Goal: Information Seeking & Learning: Learn about a topic

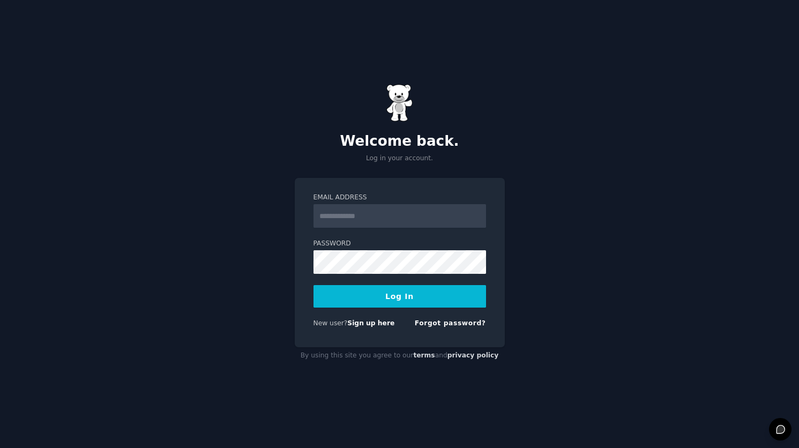
click at [423, 215] on input "Email Address" at bounding box center [399, 216] width 173 height 24
type input "**********"
click at [730, 150] on div "**********" at bounding box center [399, 224] width 799 height 448
click at [400, 296] on button "Log In" at bounding box center [399, 296] width 173 height 23
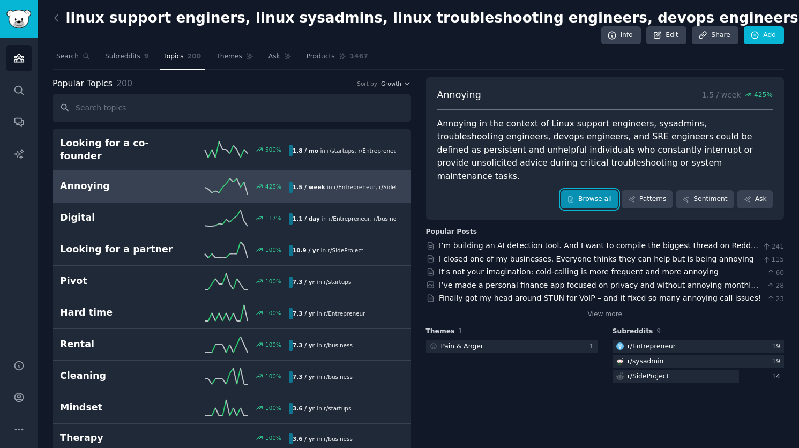
click at [595, 190] on link "Browse all" at bounding box center [589, 199] width 57 height 18
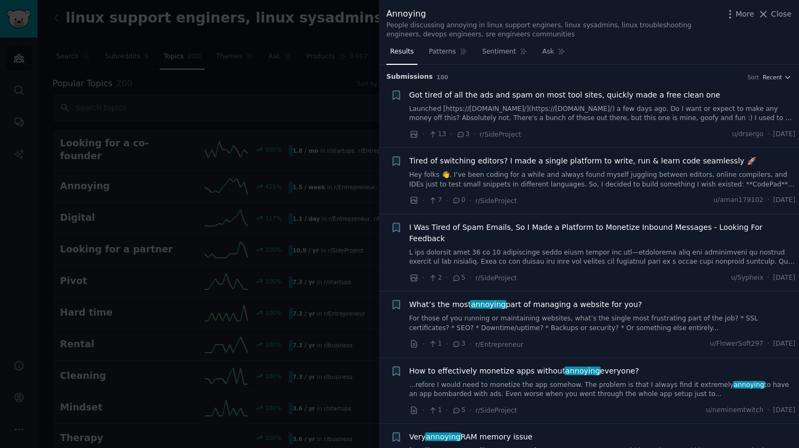
click at [649, 95] on span "Got tired of all the ads and spam on most tool sites, quickly made a free clean…" at bounding box center [564, 94] width 311 height 11
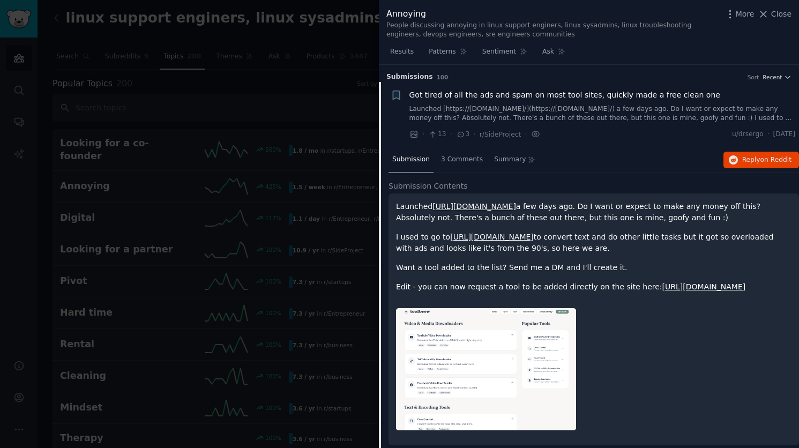
scroll to position [17, 0]
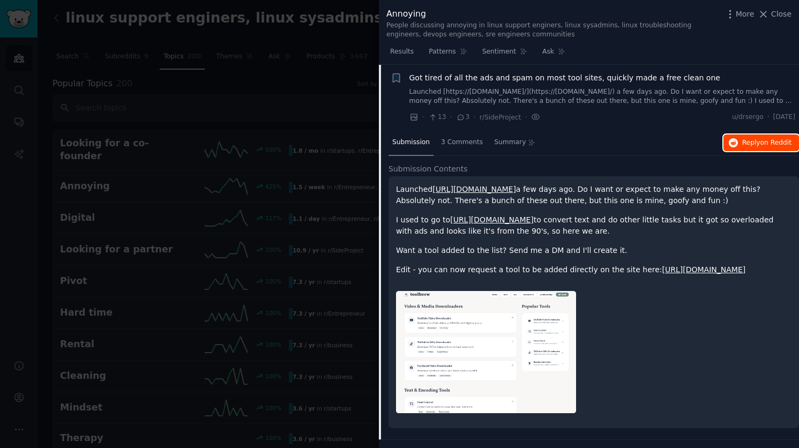
click at [754, 143] on span "Reply on Reddit" at bounding box center [766, 143] width 49 height 10
click at [768, 15] on icon at bounding box center [763, 14] width 11 height 11
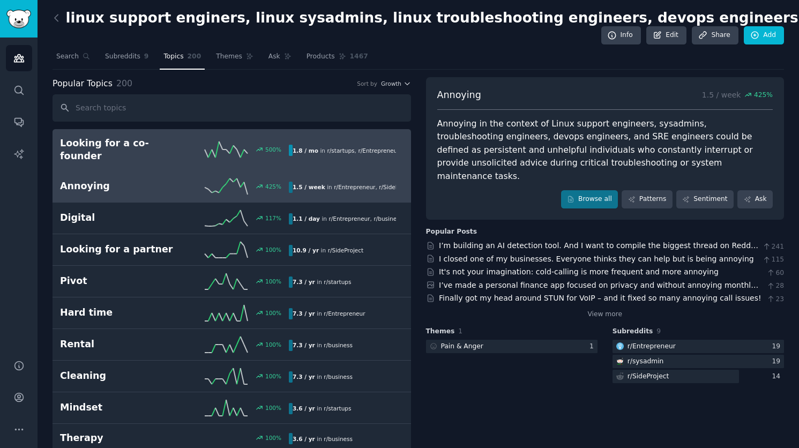
click at [91, 148] on h2 "Looking for a co-founder" at bounding box center [117, 150] width 115 height 26
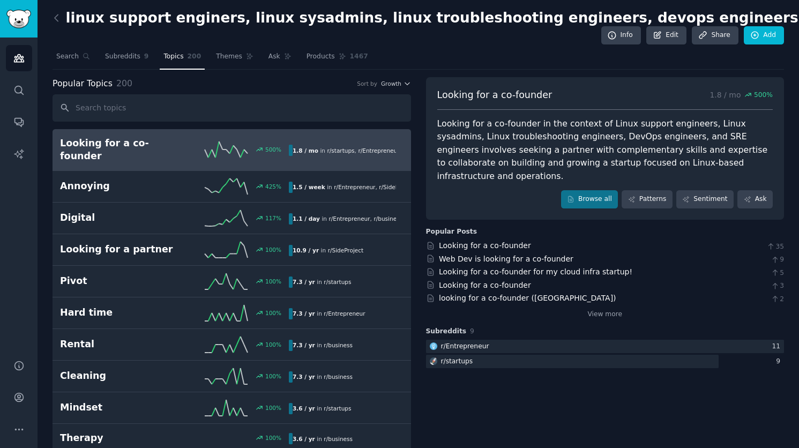
click at [515, 96] on span "Looking for a co-founder" at bounding box center [494, 94] width 115 height 13
click at [758, 97] on span "500 %" at bounding box center [763, 96] width 19 height 10
click at [550, 152] on div "Looking for a co-founder in the context of Linux support engineers, Linux sysad…" at bounding box center [605, 150] width 336 height 66
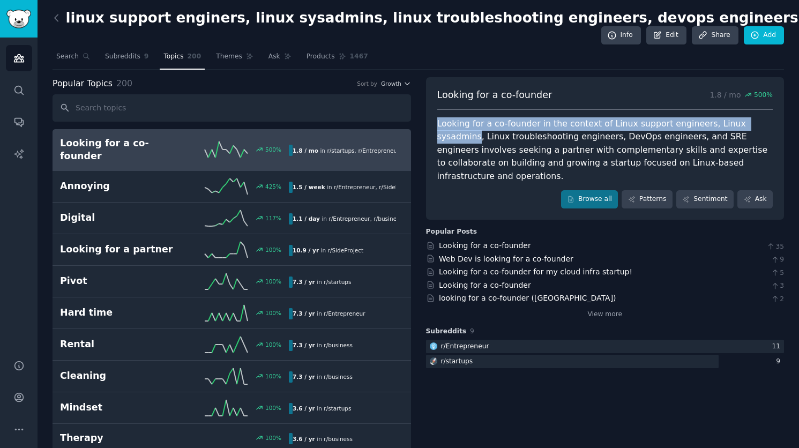
drag, startPoint x: 437, startPoint y: 125, endPoint x: 754, endPoint y: 126, distance: 317.2
click at [754, 126] on div "Looking for a co-founder in the context of Linux support engineers, Linux sysad…" at bounding box center [605, 150] width 336 height 66
copy div "Looking for a co-founder in the context of Linux support engineers, Linux sysad…"
click at [591, 190] on link "Browse all" at bounding box center [589, 199] width 57 height 18
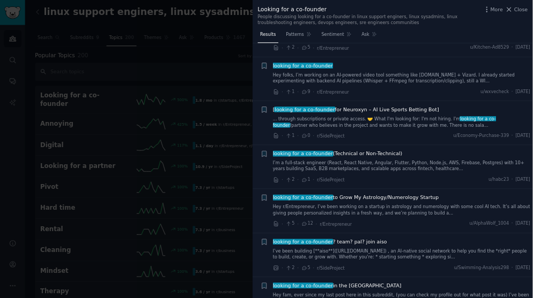
scroll to position [193, 0]
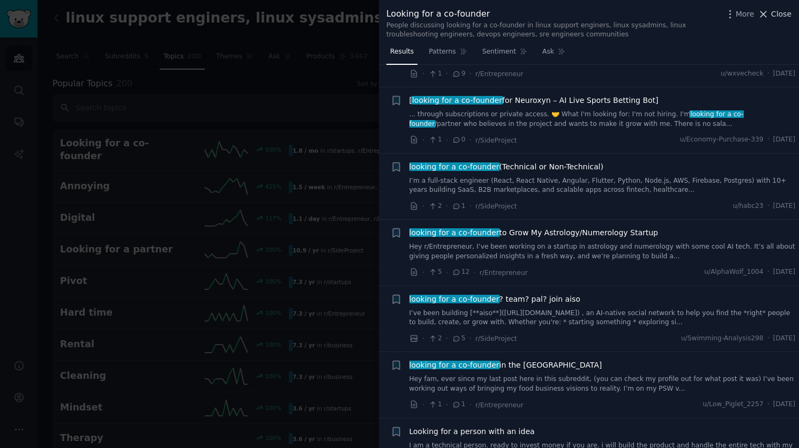
click at [765, 16] on icon at bounding box center [763, 14] width 11 height 11
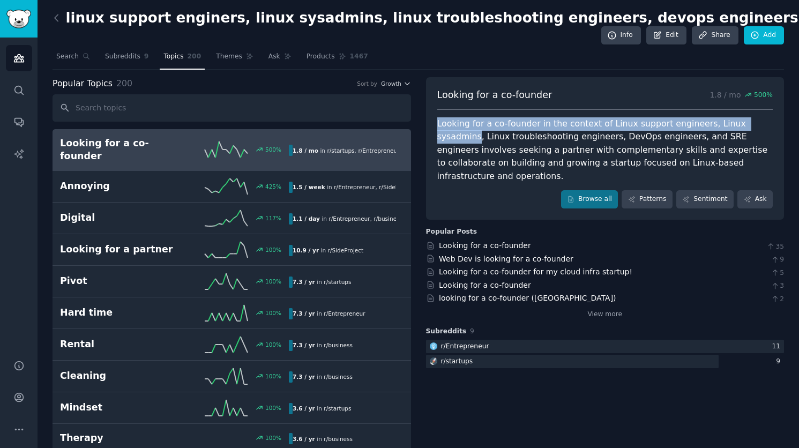
click at [440, 126] on div "Looking for a co-founder in the context of Linux support engineers, Linux sysad…" at bounding box center [605, 150] width 336 height 66
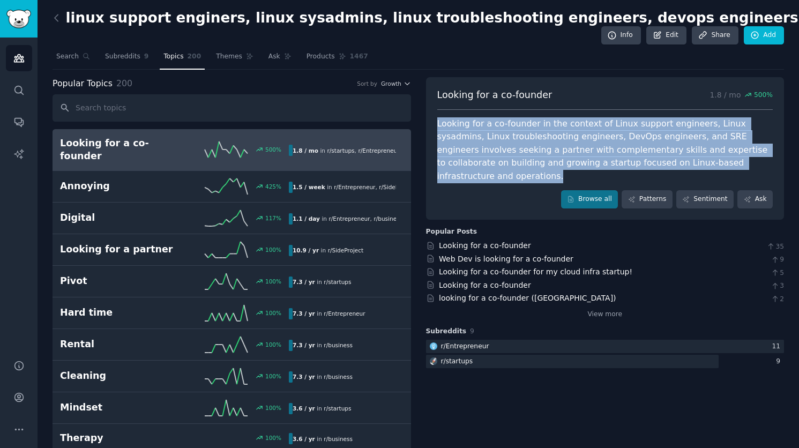
drag, startPoint x: 436, startPoint y: 124, endPoint x: 737, endPoint y: 159, distance: 303.0
click at [737, 159] on div "Looking for a co-founder in the context of Linux support engineers, Linux sysad…" at bounding box center [605, 150] width 336 height 66
copy div "Looking for a co-founder in the context of Linux support engineers, Linux sysad…"
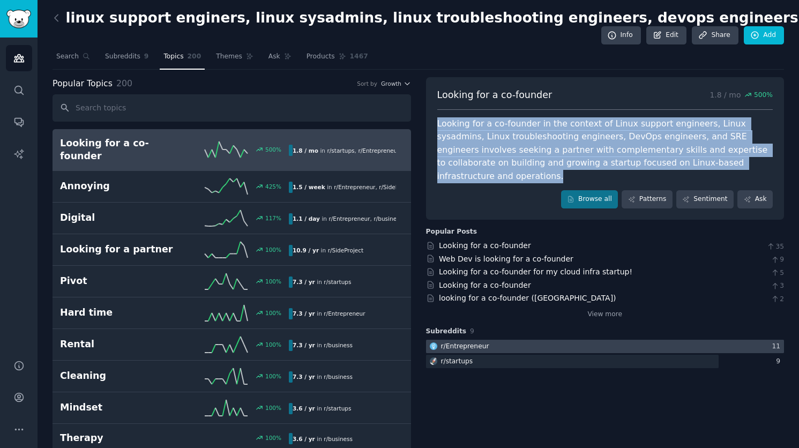
click at [468, 342] on div "r/ Entrepreneur" at bounding box center [465, 347] width 48 height 10
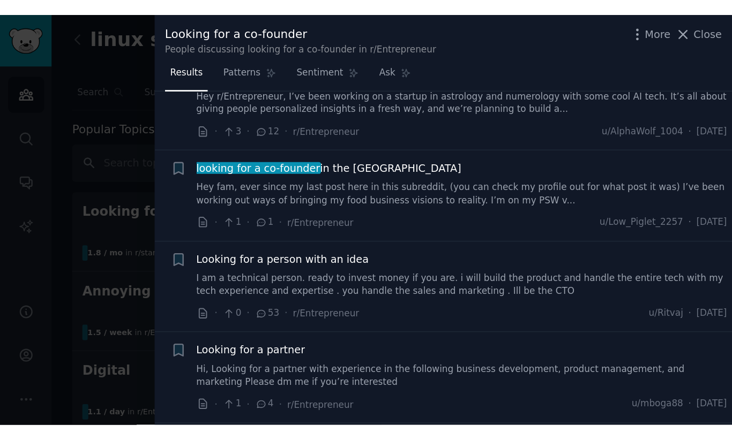
scroll to position [257, 0]
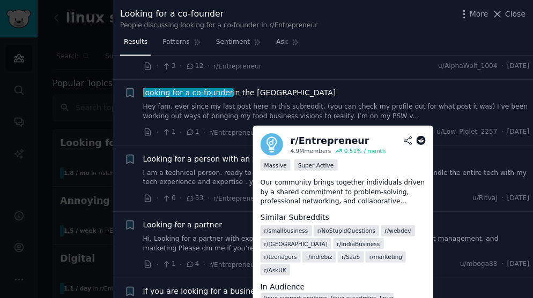
click at [419, 141] on icon at bounding box center [421, 141] width 10 height 10
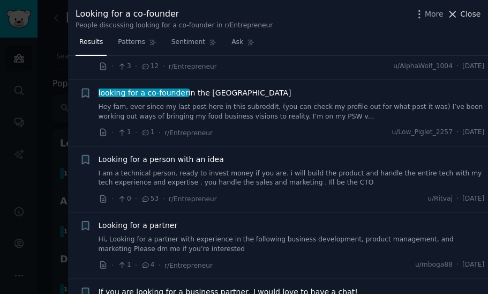
click at [452, 12] on icon at bounding box center [453, 14] width 6 height 6
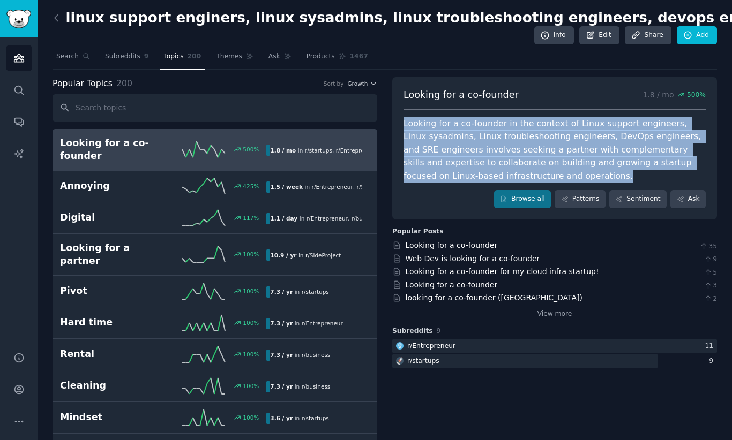
click at [585, 143] on div "Looking for a co-founder in the context of Linux support engineers, Linux sysad…" at bounding box center [554, 150] width 302 height 66
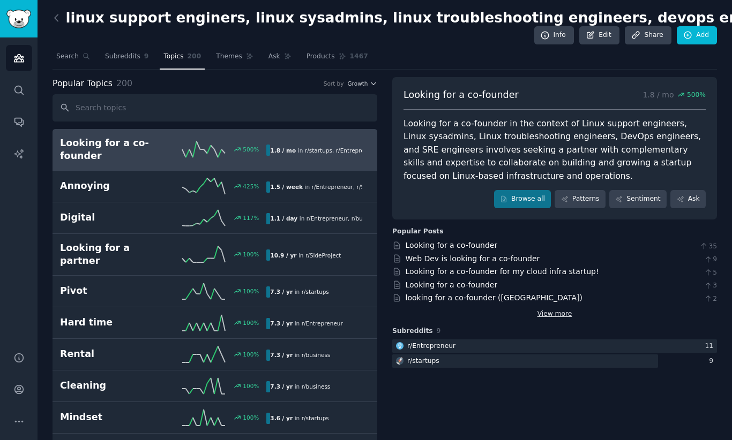
click at [546, 313] on link "View more" at bounding box center [554, 315] width 35 height 10
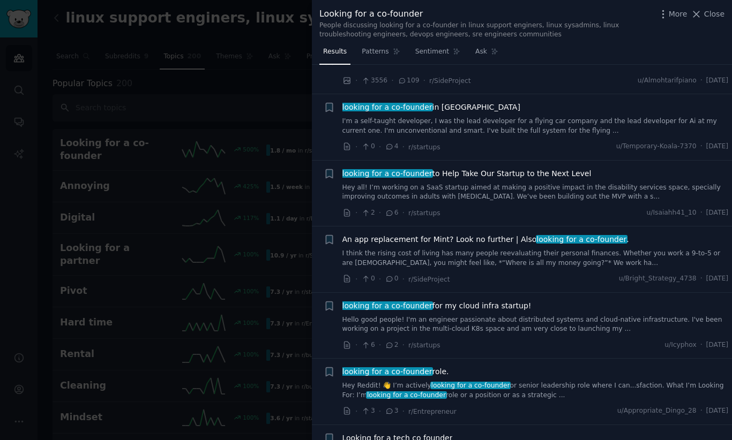
scroll to position [2186, 0]
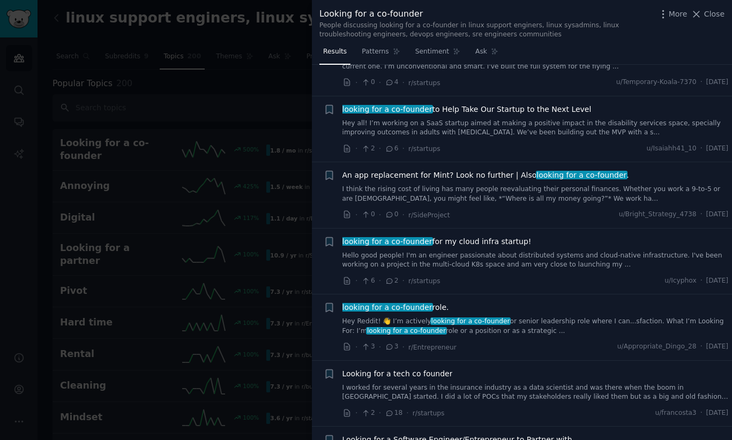
click at [478, 258] on link "Hello good people! I'm an engineer passionate about distributed systems and clo…" at bounding box center [535, 260] width 386 height 19
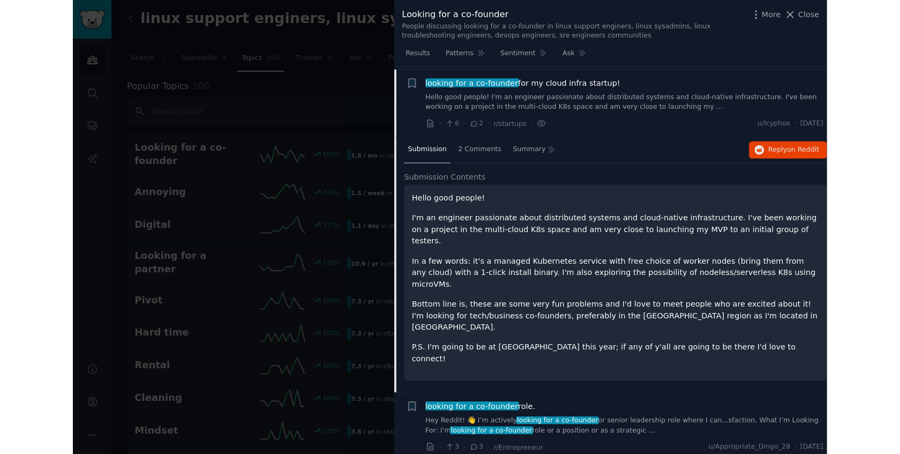
scroll to position [2350, 0]
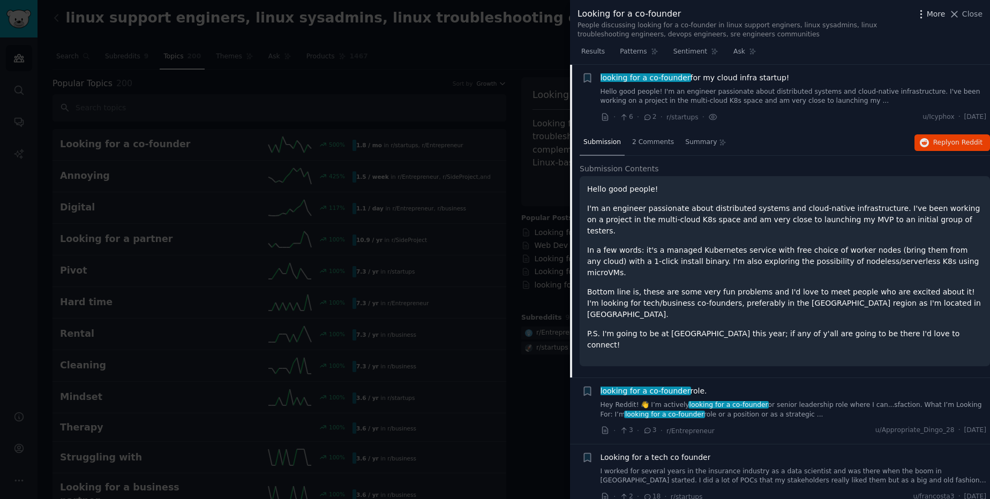
click at [798, 13] on span "More" at bounding box center [936, 14] width 19 height 11
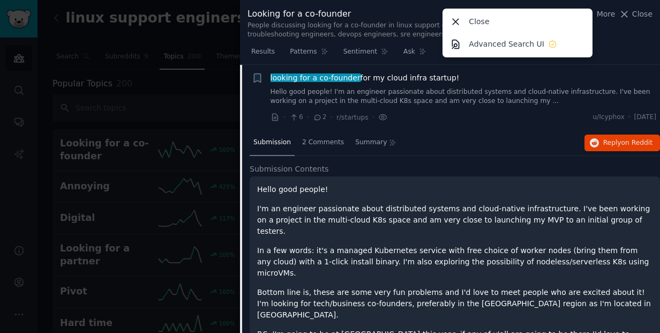
click at [524, 111] on div "· 6 · 2 · r/startups · u/Icyphox · Thu 24/10/2024" at bounding box center [464, 116] width 386 height 11
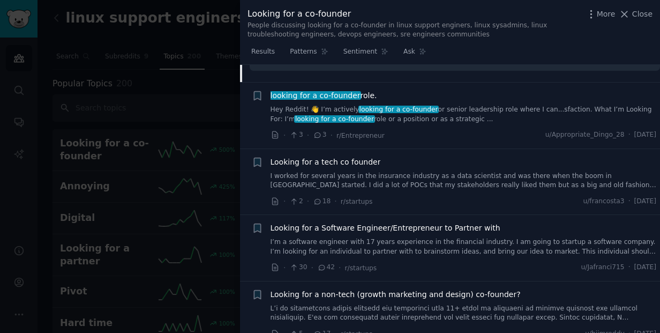
scroll to position [2693, 0]
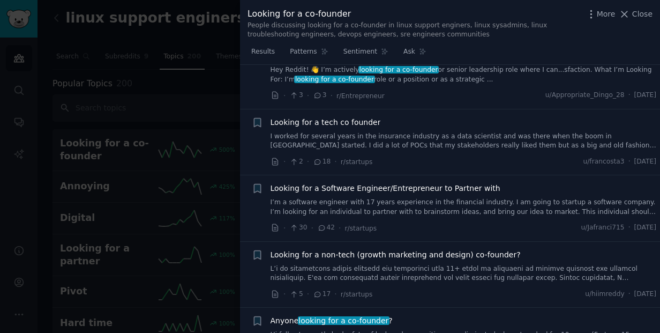
click at [549, 198] on link "I’m a software engineer with 17 years experience in the financial industry. I a…" at bounding box center [464, 207] width 386 height 19
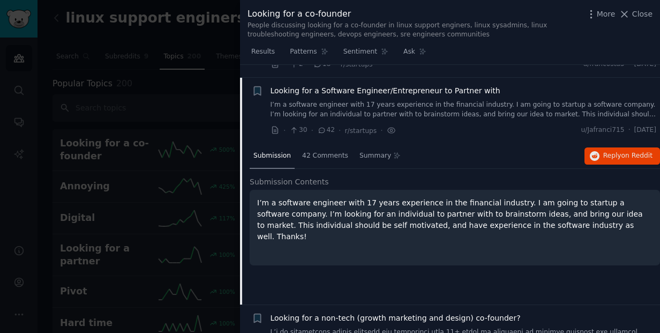
scroll to position [2541, 0]
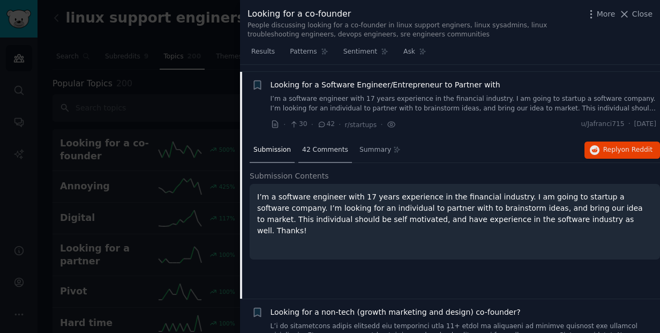
click at [324, 145] on span "42 Comments" at bounding box center [325, 150] width 46 height 10
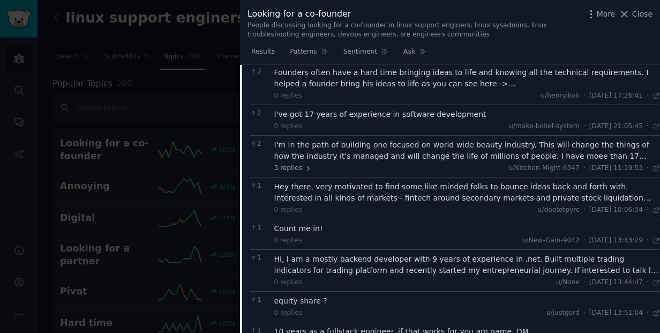
scroll to position [2798, 0]
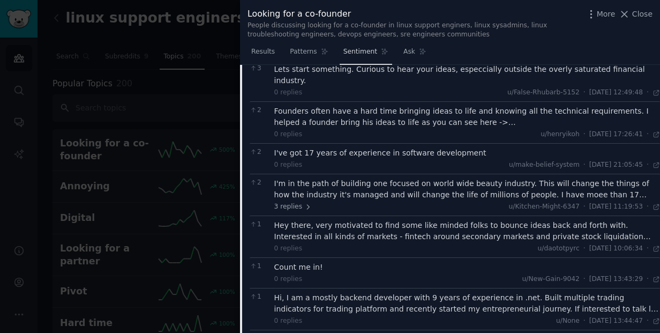
click at [357, 54] on span "Sentiment" at bounding box center [360, 52] width 34 height 10
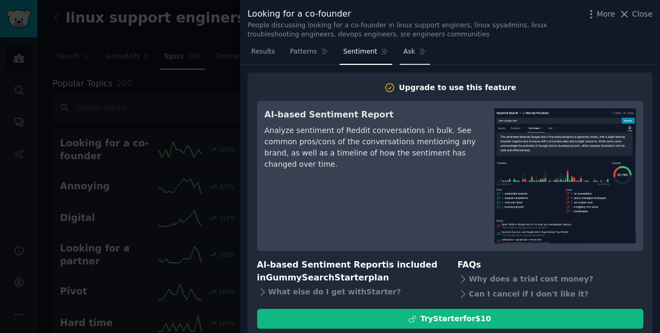
click at [405, 54] on span "Ask" at bounding box center [409, 52] width 12 height 10
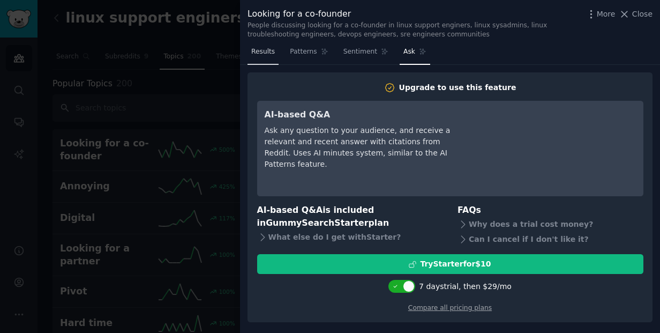
click at [270, 56] on span "Results" at bounding box center [263, 52] width 24 height 10
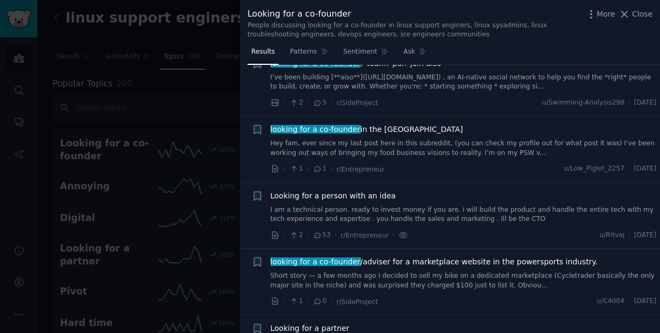
scroll to position [514, 0]
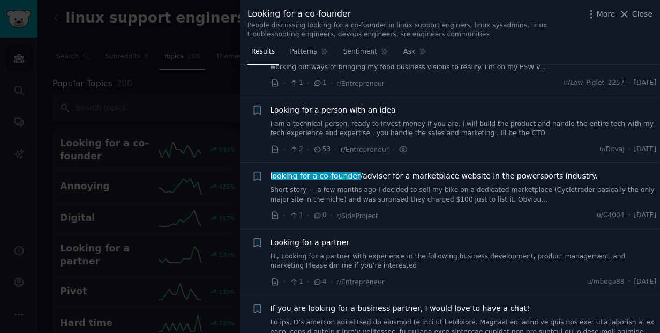
click at [349, 126] on link "I am a technical person. ready to invest money if you are. i will build the pro…" at bounding box center [464, 128] width 386 height 19
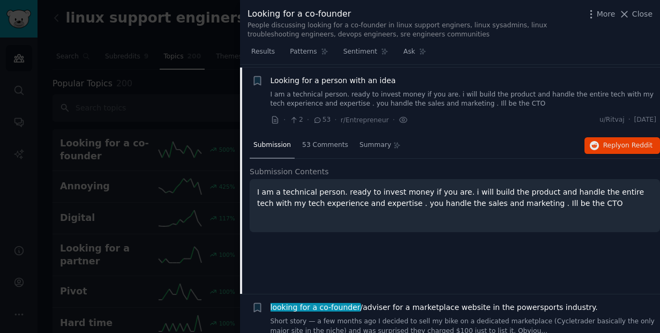
scroll to position [544, 0]
click at [323, 144] on span "53 Comments" at bounding box center [325, 145] width 46 height 10
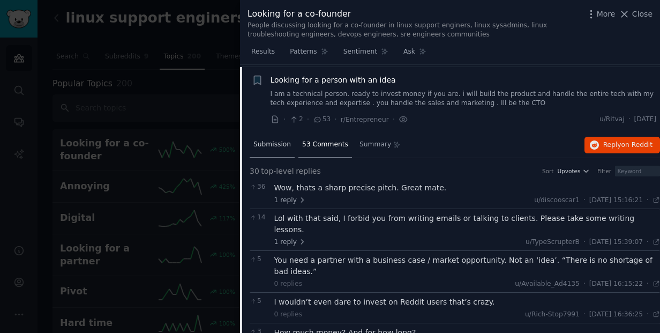
click at [272, 147] on span "Submission" at bounding box center [272, 145] width 38 height 10
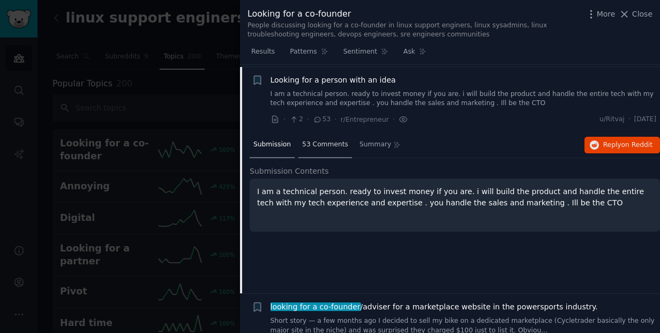
click at [324, 145] on span "53 Comments" at bounding box center [325, 145] width 46 height 10
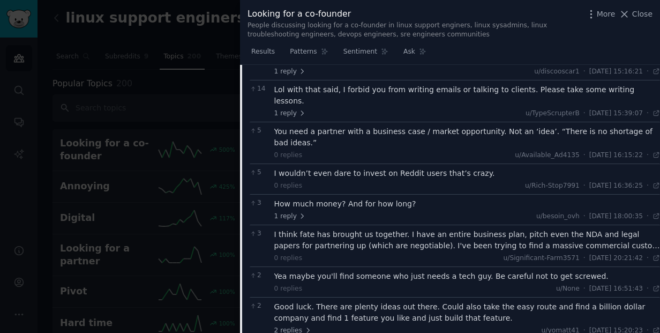
scroll to position [716, 0]
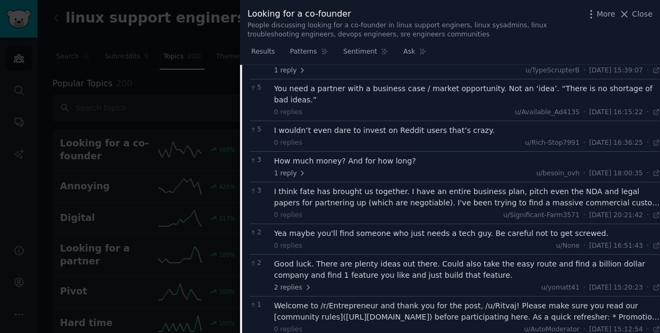
click at [461, 186] on div "I think fate has brought us together. I have an entire business plan, pitch eve…" at bounding box center [467, 197] width 386 height 23
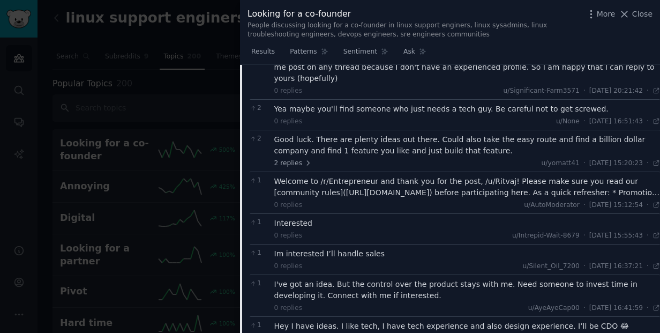
scroll to position [973, 0]
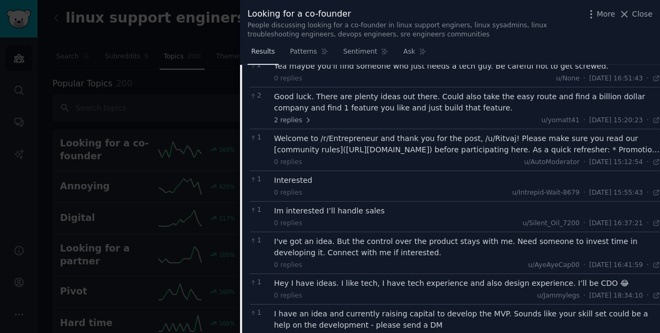
click at [267, 54] on span "Results" at bounding box center [263, 52] width 24 height 10
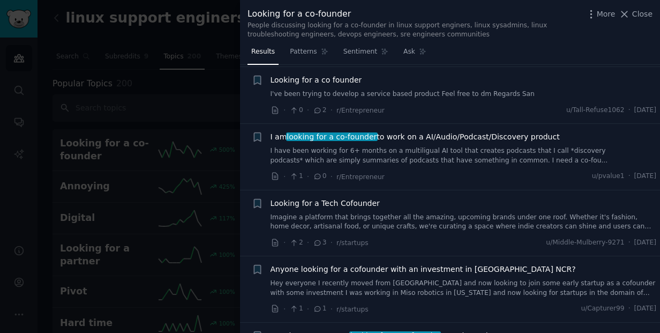
scroll to position [2816, 0]
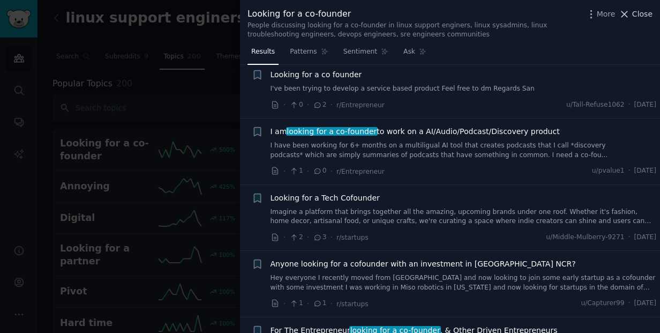
click at [629, 15] on icon at bounding box center [624, 14] width 11 height 11
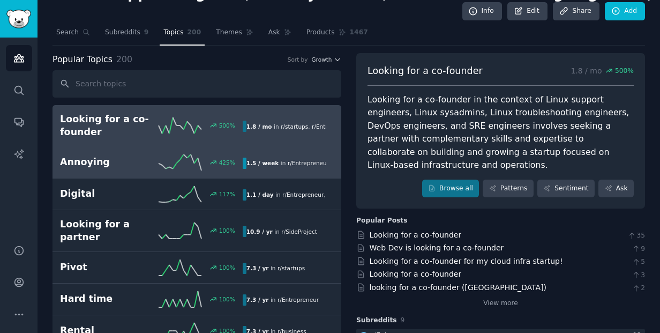
scroll to position [43, 0]
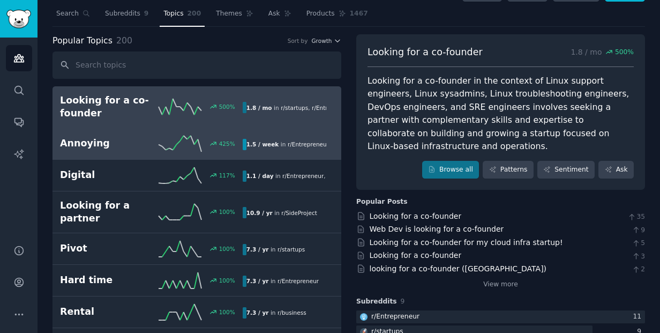
click at [100, 148] on h2 "Annoying" at bounding box center [105, 143] width 91 height 13
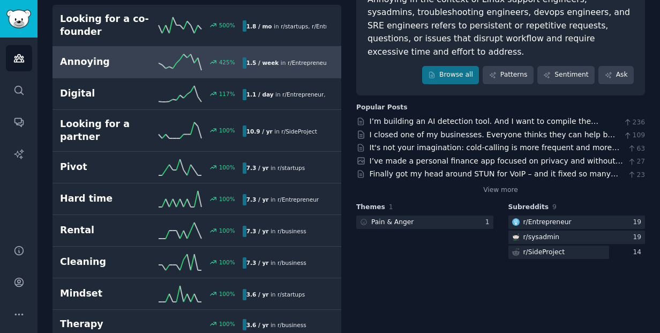
scroll to position [129, 0]
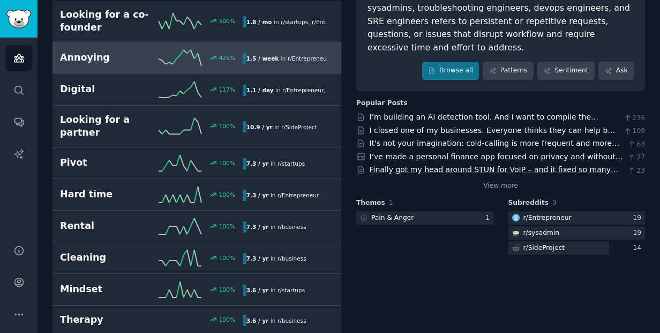
click at [426, 165] on link "Finally got my head around STUN for VoIP – and it fixed so many annoying call i…" at bounding box center [494, 175] width 249 height 20
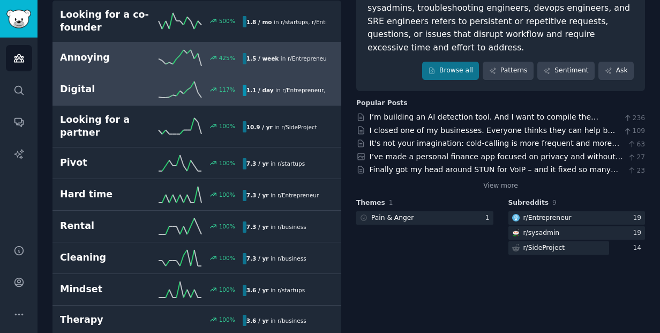
click at [141, 89] on h2 "Digital" at bounding box center [105, 89] width 91 height 13
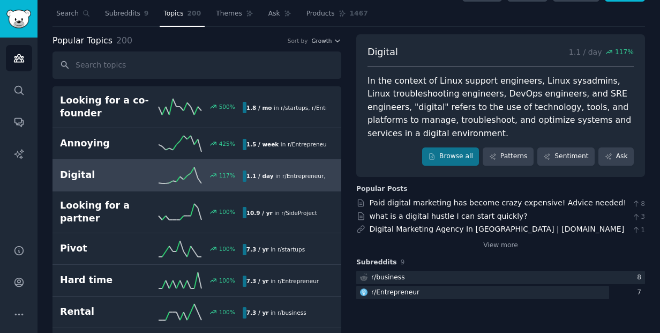
scroll to position [86, 0]
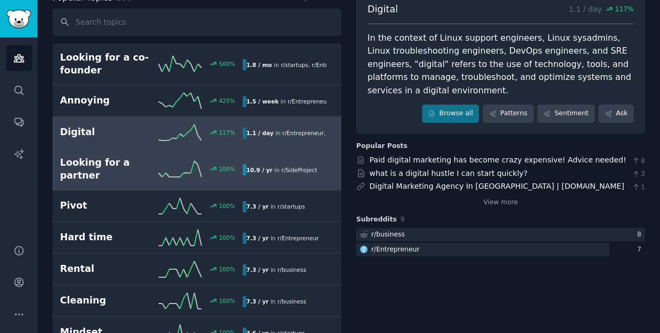
click at [128, 173] on h2 "Looking for a partner" at bounding box center [105, 169] width 91 height 26
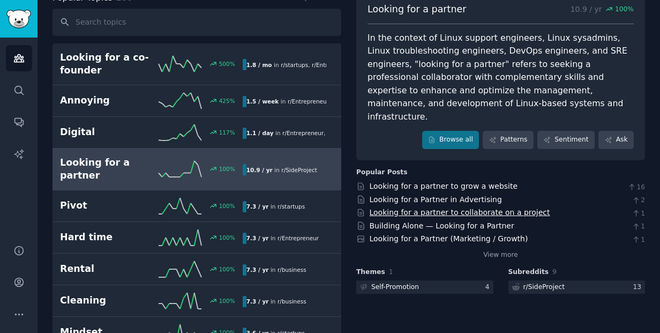
click at [521, 208] on link "Looking for a partner to collaborate on a project" at bounding box center [460, 212] width 181 height 9
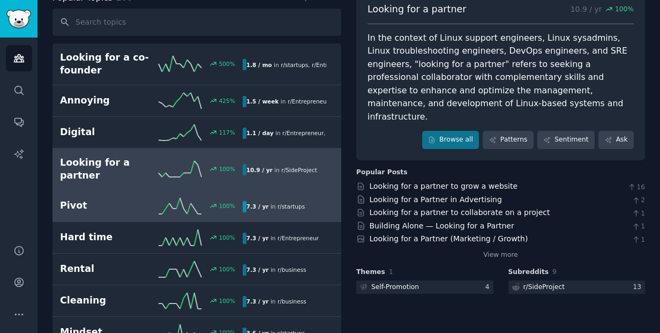
click at [110, 211] on div "Pivot 100 % 7.3 / yr in r/ startups" at bounding box center [197, 206] width 274 height 16
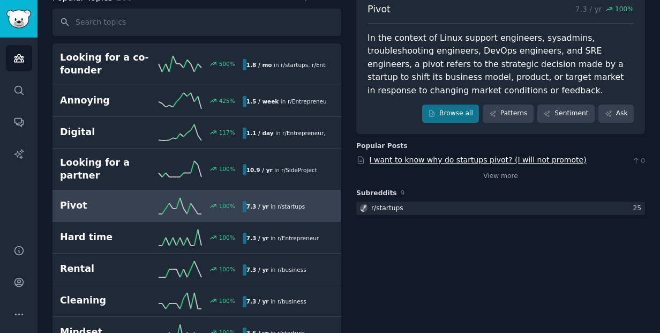
click at [415, 161] on link "I want to know why do startups pivot? (I will not promote)" at bounding box center [478, 159] width 217 height 9
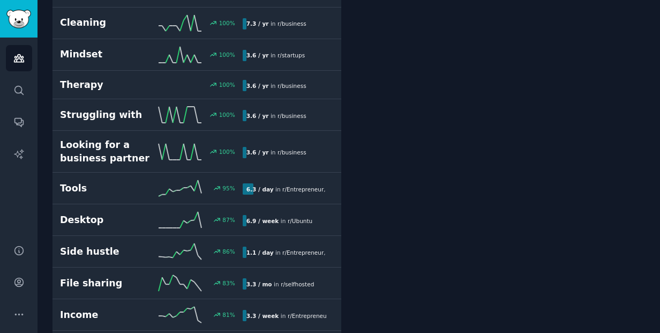
scroll to position [386, 0]
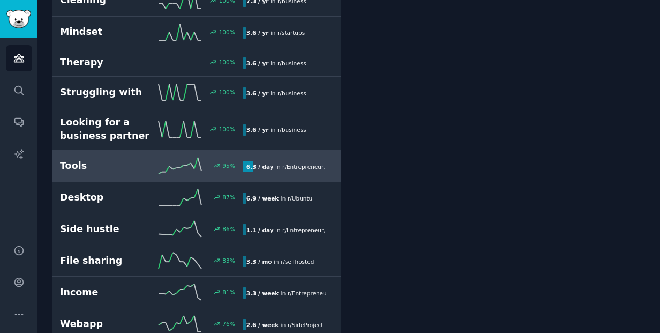
click at [93, 165] on h2 "Tools" at bounding box center [105, 165] width 91 height 13
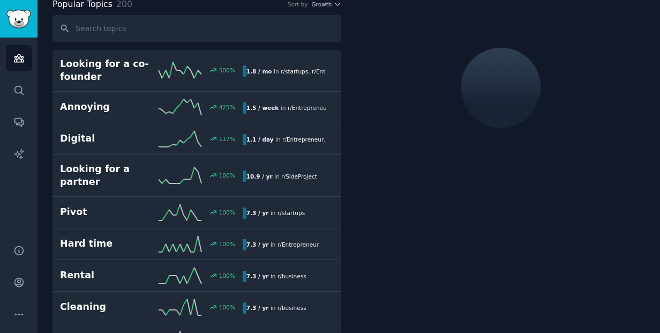
scroll to position [77, 0]
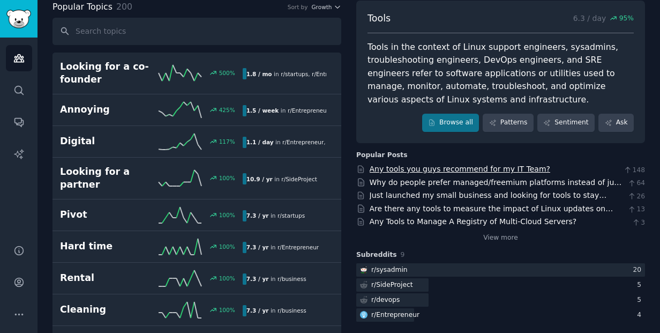
click at [443, 168] on link "Any tools you guys recommend for my IT Team?" at bounding box center [460, 168] width 181 height 9
click at [419, 181] on link "Why do people prefer managed/freemium platforms instead of just setting up open…" at bounding box center [496, 188] width 252 height 20
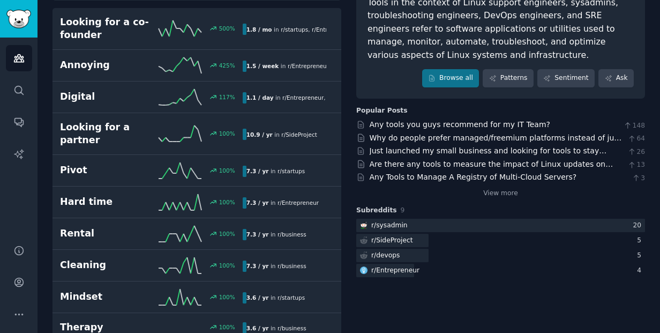
scroll to position [119, 0]
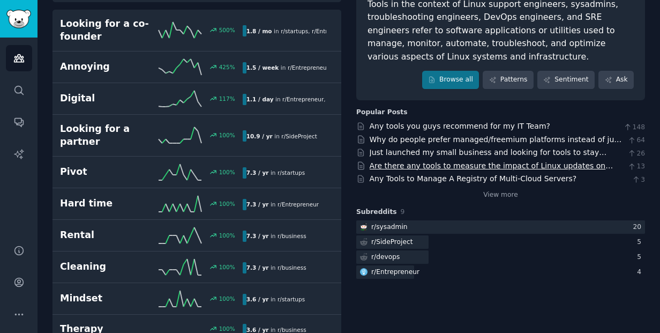
click at [441, 162] on link "Are there any tools to measure the impact of Linux updates on currently install…" at bounding box center [492, 171] width 244 height 20
